Goal: Task Accomplishment & Management: Manage account settings

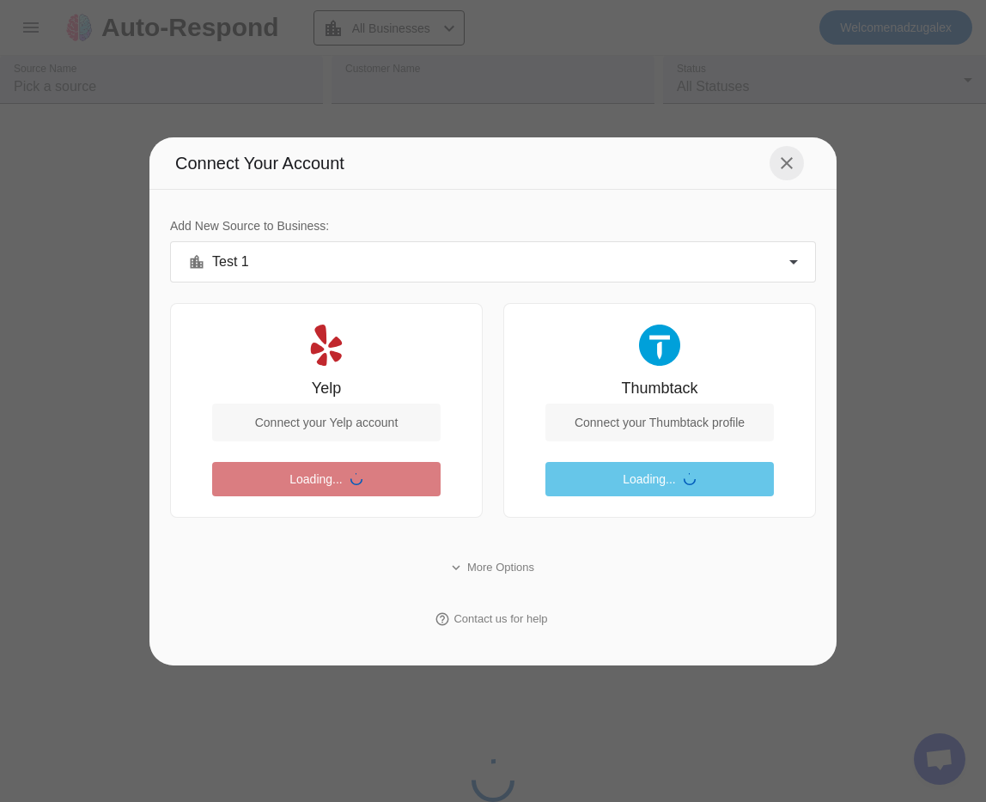
click at [782, 162] on mat-icon "close" at bounding box center [786, 163] width 21 height 21
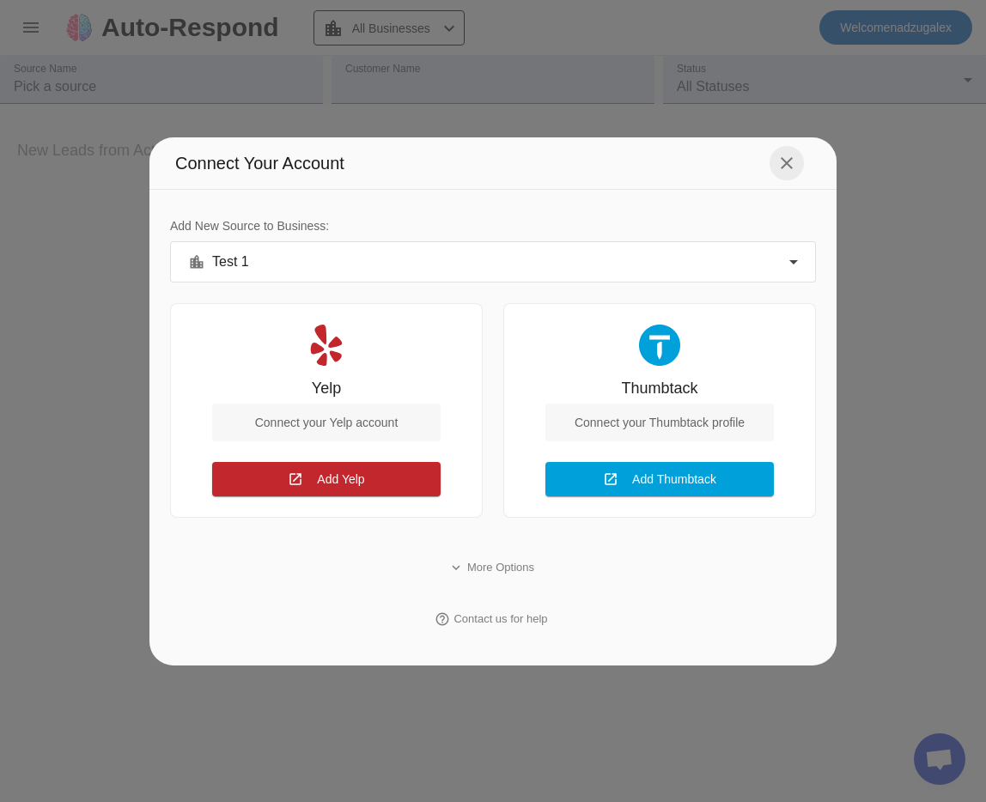
click at [805, 149] on span at bounding box center [786, 163] width 41 height 41
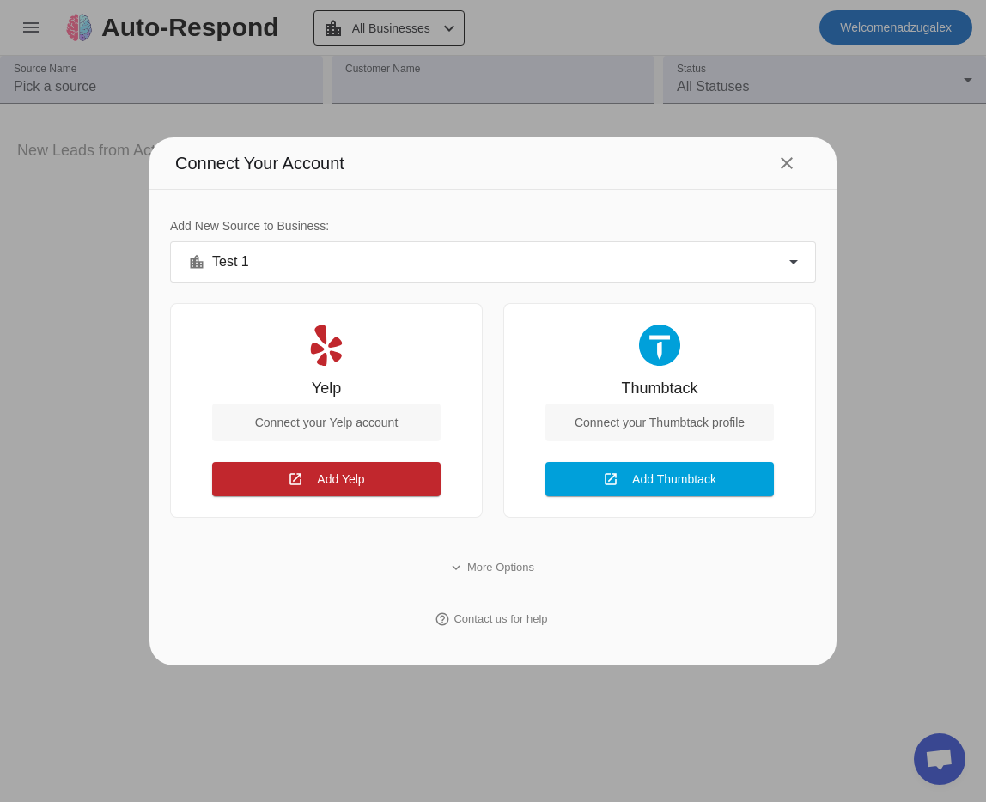
click at [809, 151] on div "Connect Your Account close" at bounding box center [492, 163] width 687 height 52
click at [799, 159] on span at bounding box center [786, 163] width 41 height 41
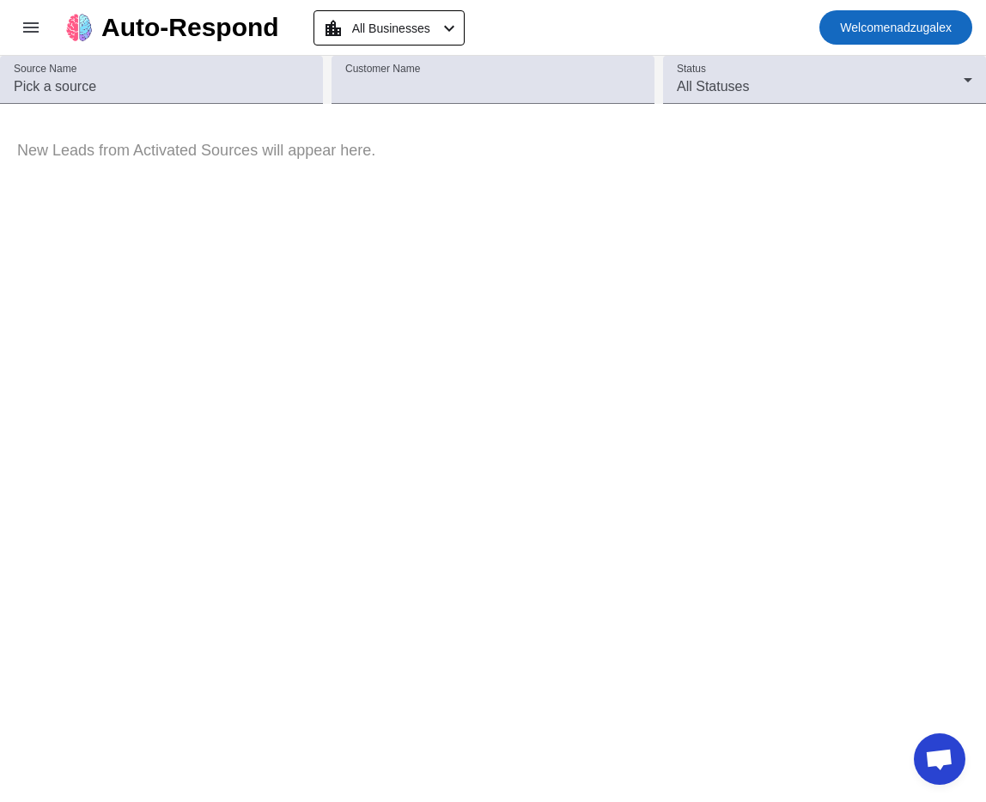
click at [874, 40] on span at bounding box center [895, 27] width 153 height 41
click at [893, 80] on span "Logout" at bounding box center [924, 72] width 76 height 17
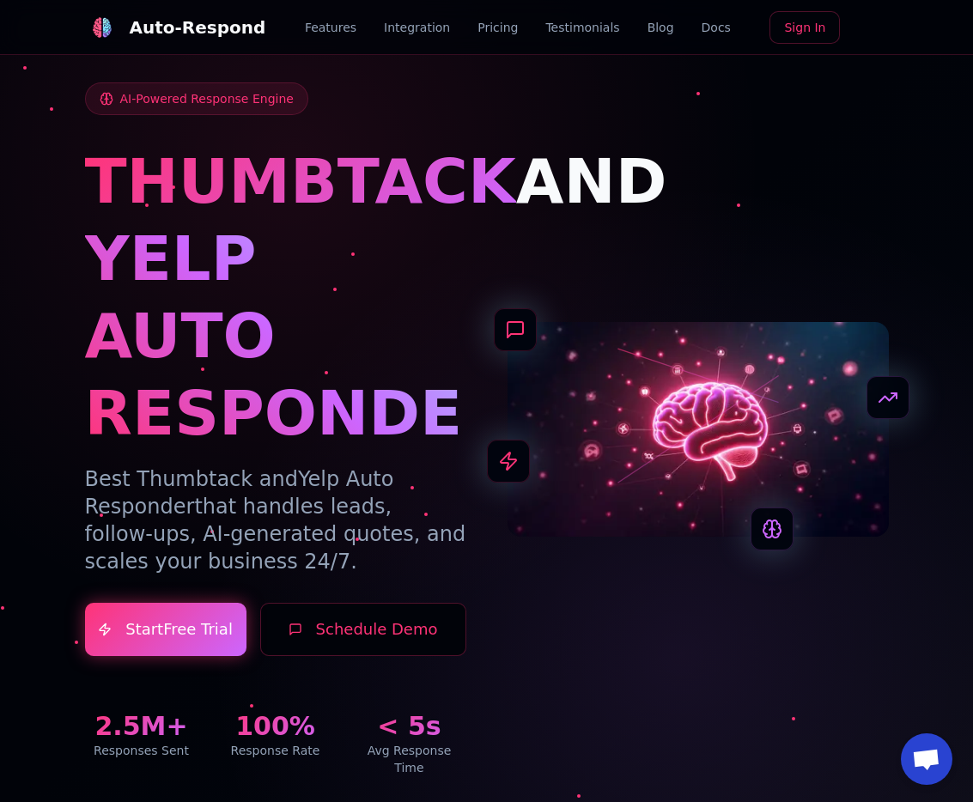
click at [799, 24] on link "Sign In" at bounding box center [804, 27] width 70 height 33
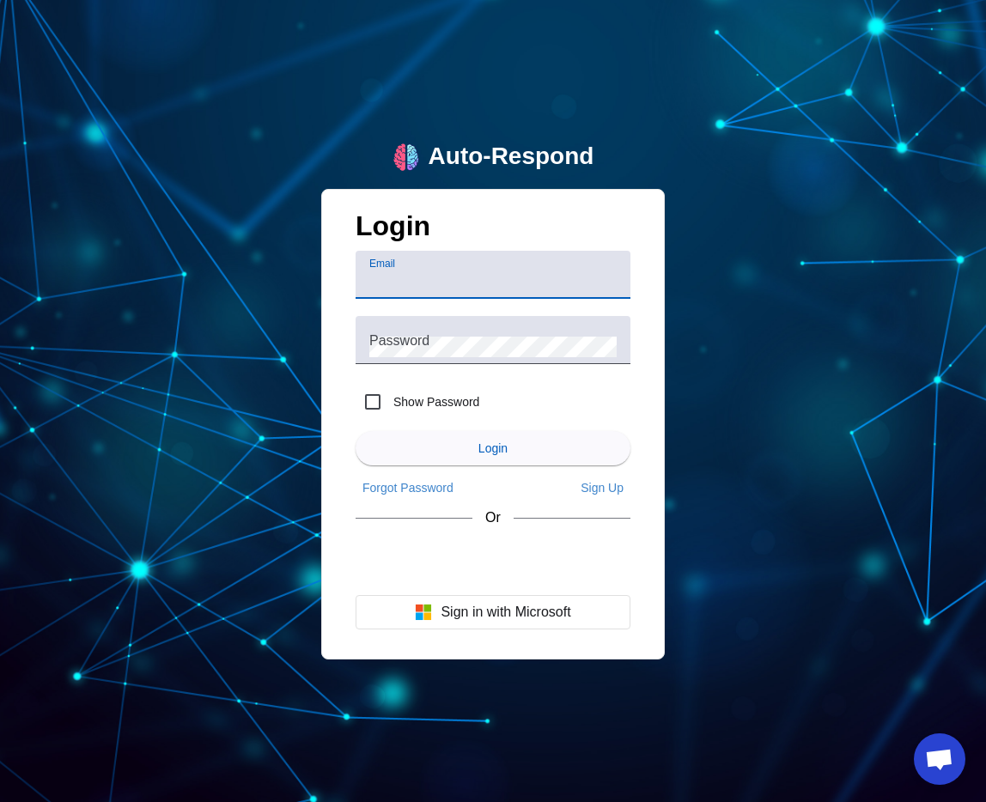
click at [417, 280] on input "Email" at bounding box center [492, 281] width 247 height 21
type input "nadzugalex@gmail.com"
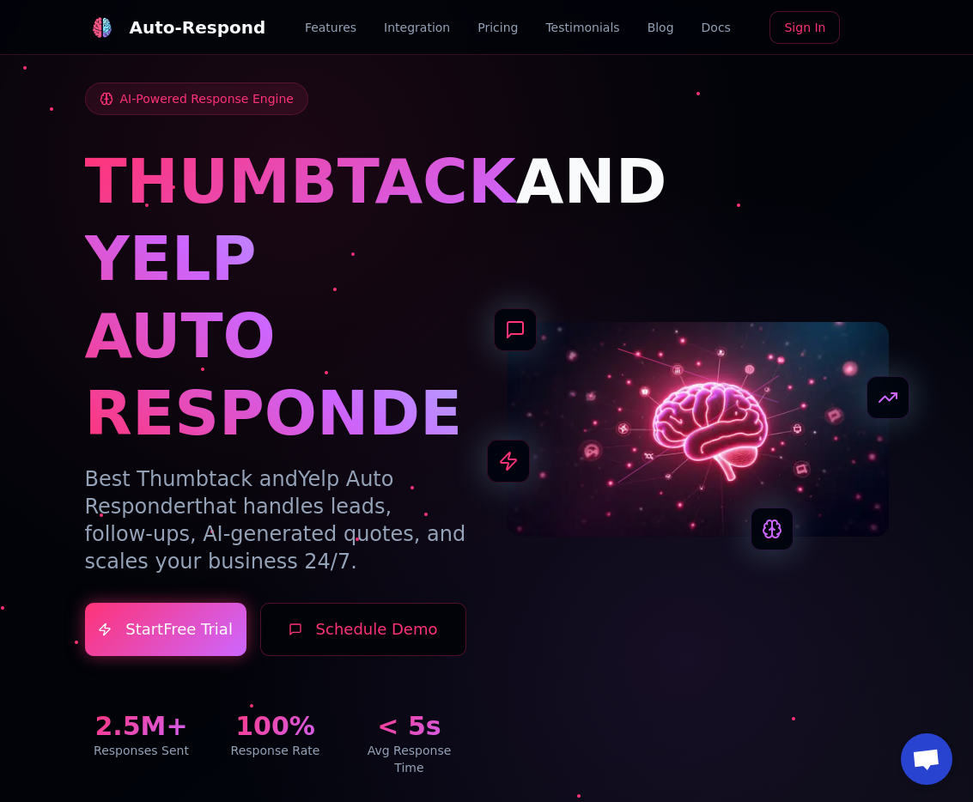
click at [802, 35] on link "Sign In" at bounding box center [804, 27] width 70 height 33
